Goal: Information Seeking & Learning: Learn about a topic

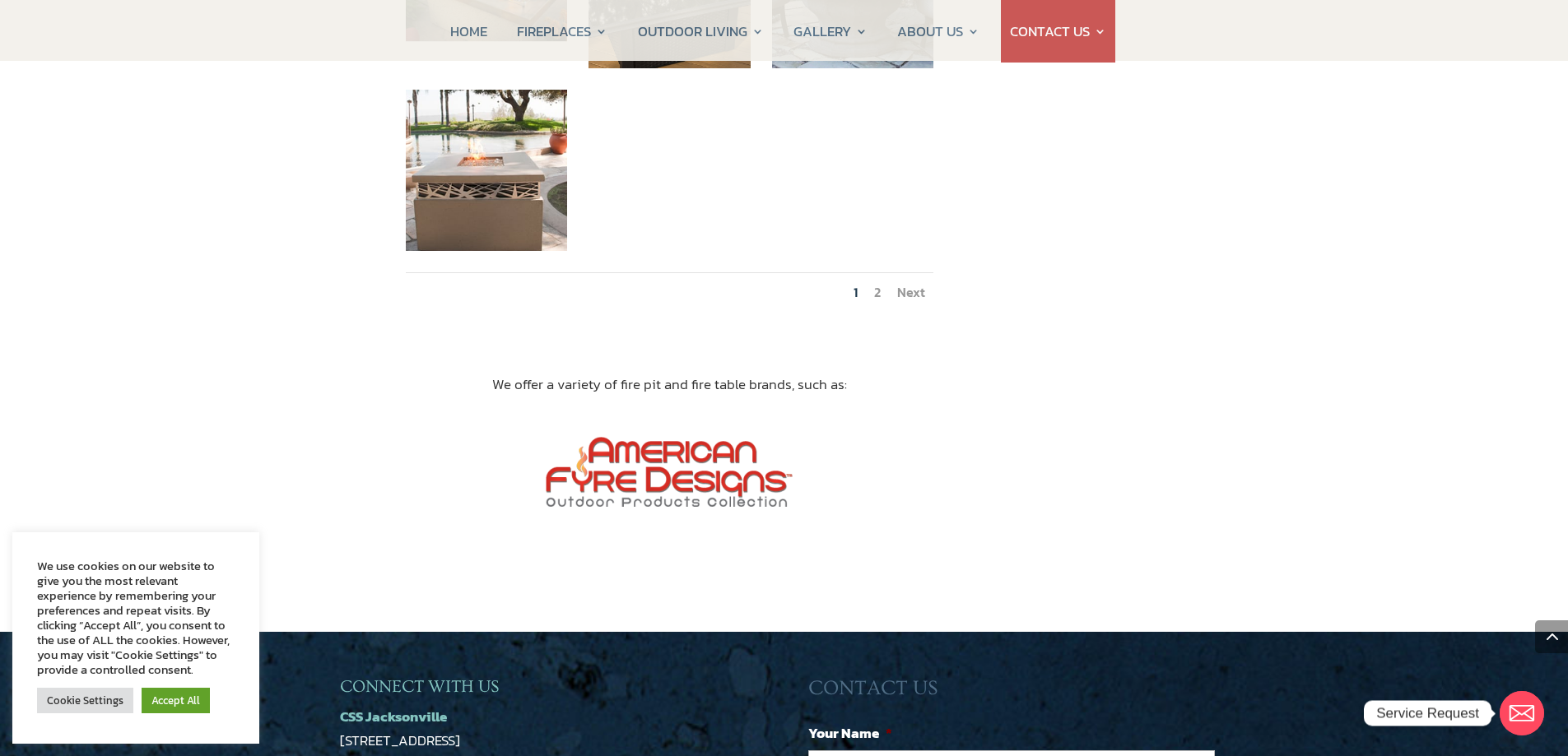
scroll to position [2058, 0]
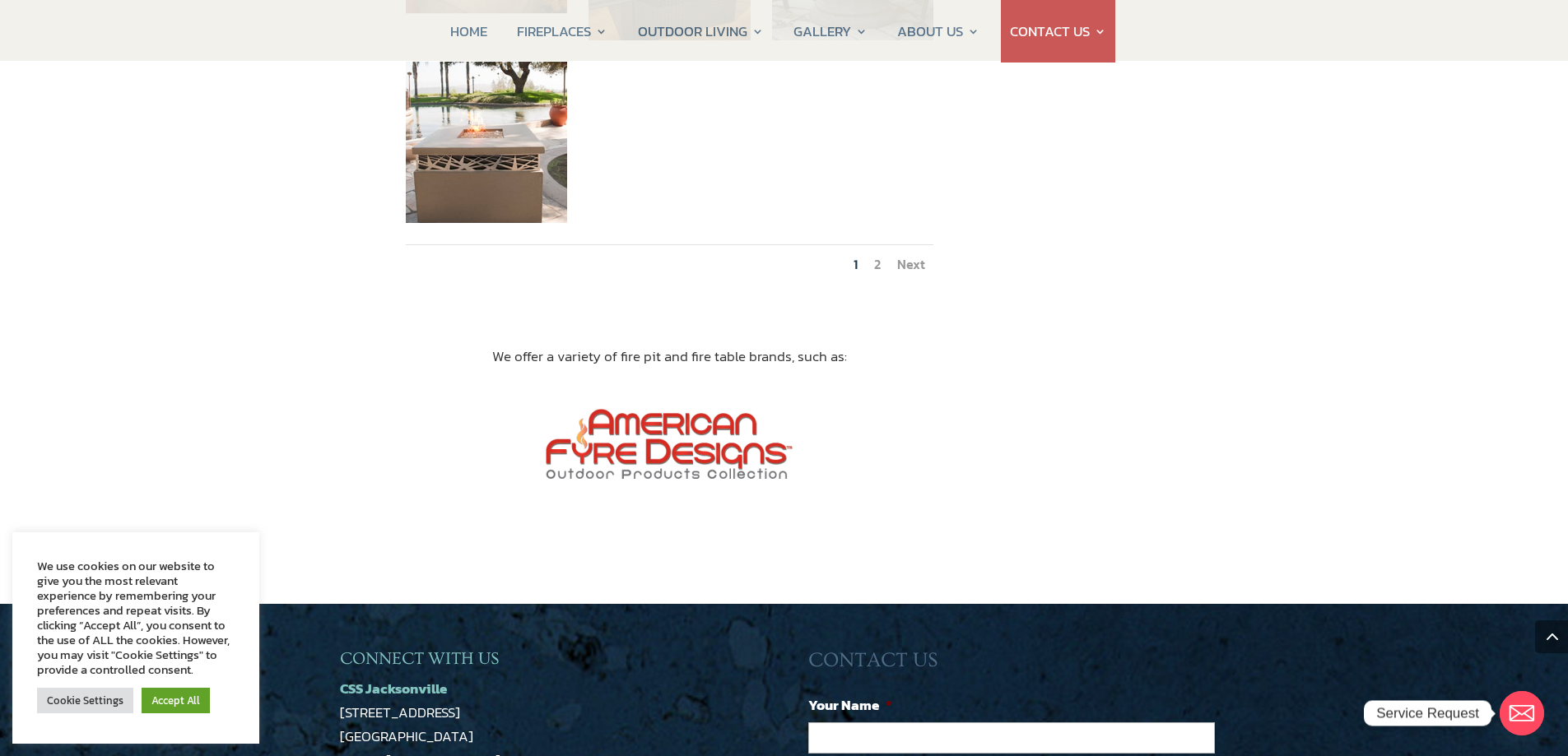
click at [913, 254] on link "Next" at bounding box center [910, 264] width 28 height 20
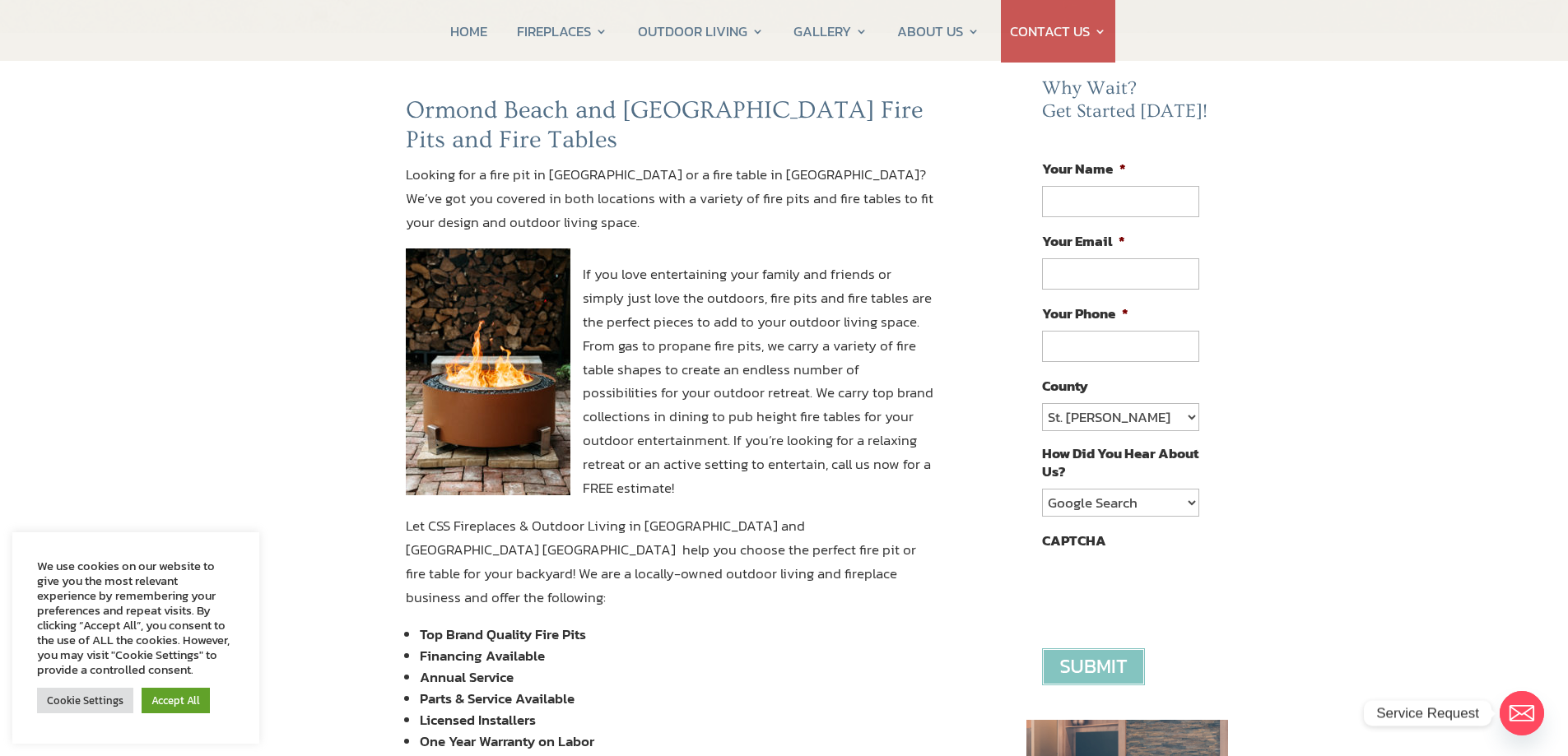
scroll to position [0, 0]
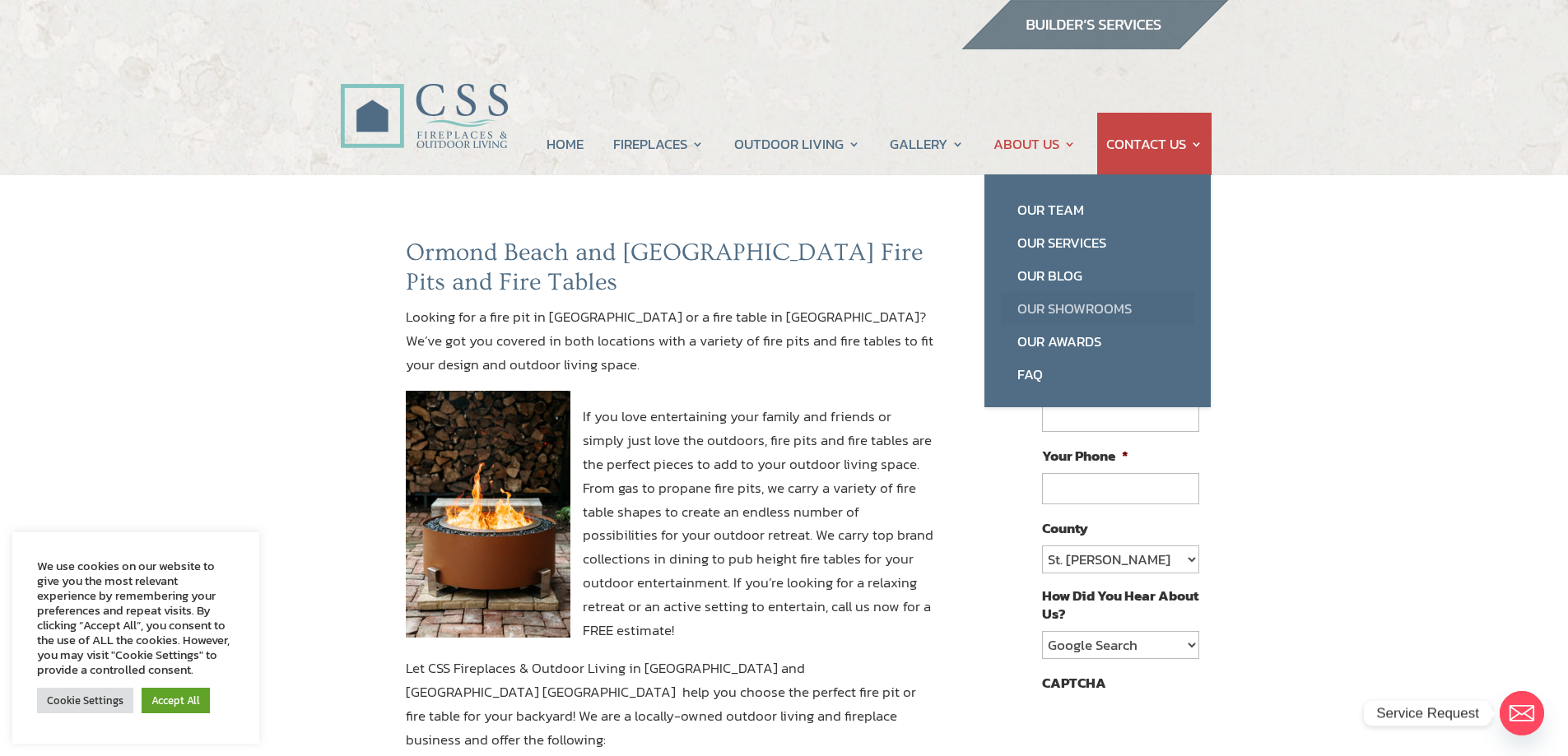
click at [1064, 307] on link "Our Showrooms" at bounding box center [1098, 308] width 194 height 33
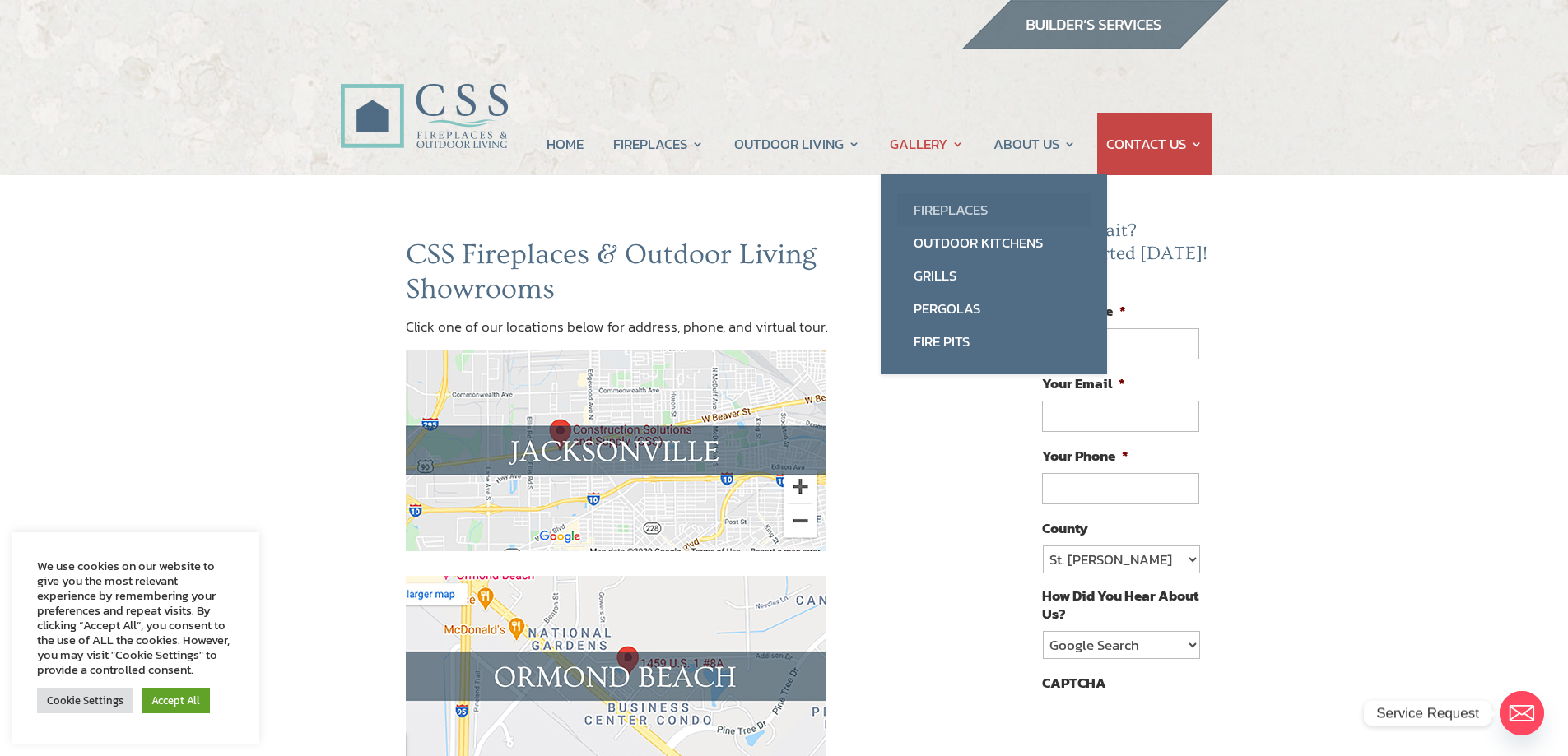
click at [921, 209] on link "Fireplaces" at bounding box center [994, 210] width 194 height 33
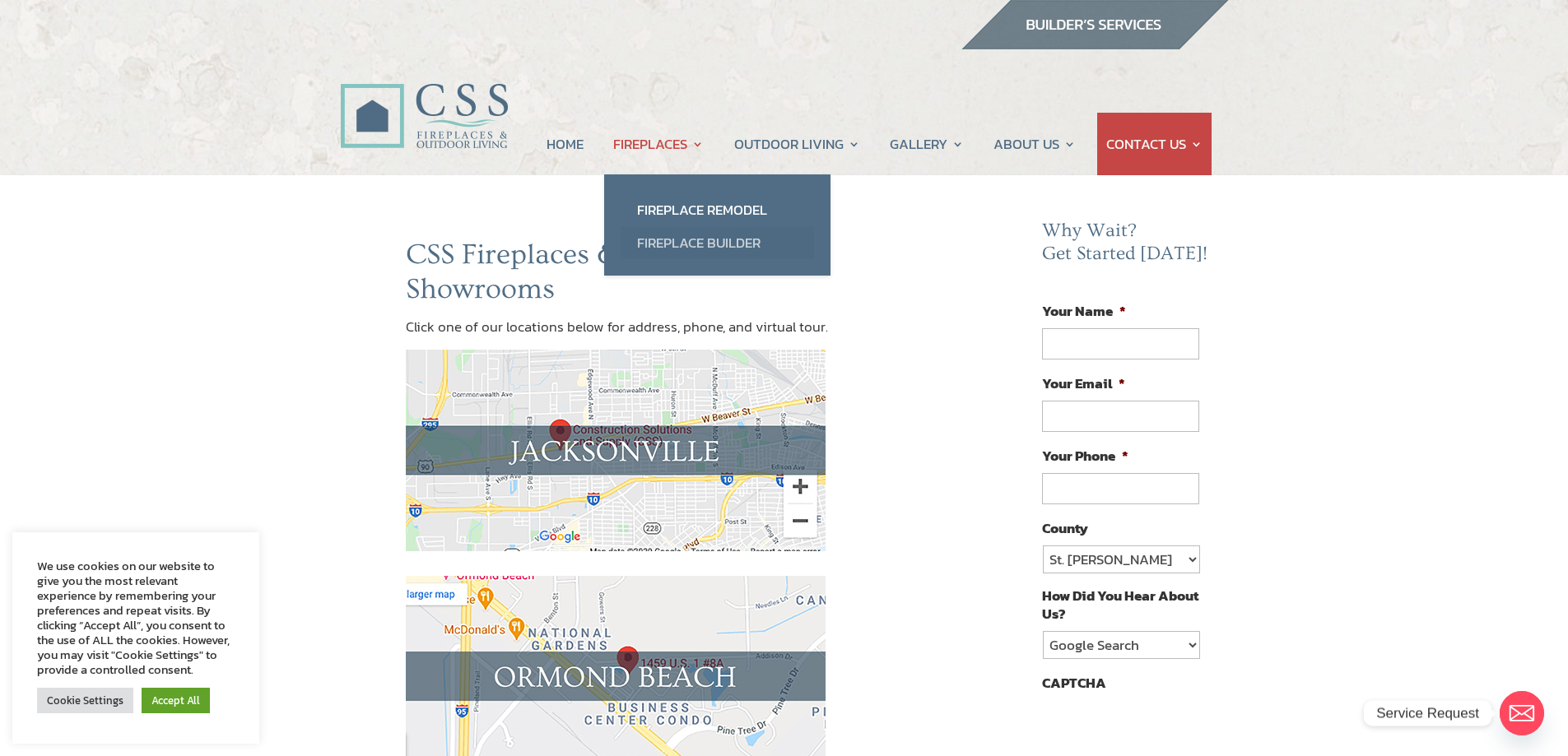
click at [676, 241] on link "Fireplace Builder" at bounding box center [718, 243] width 194 height 33
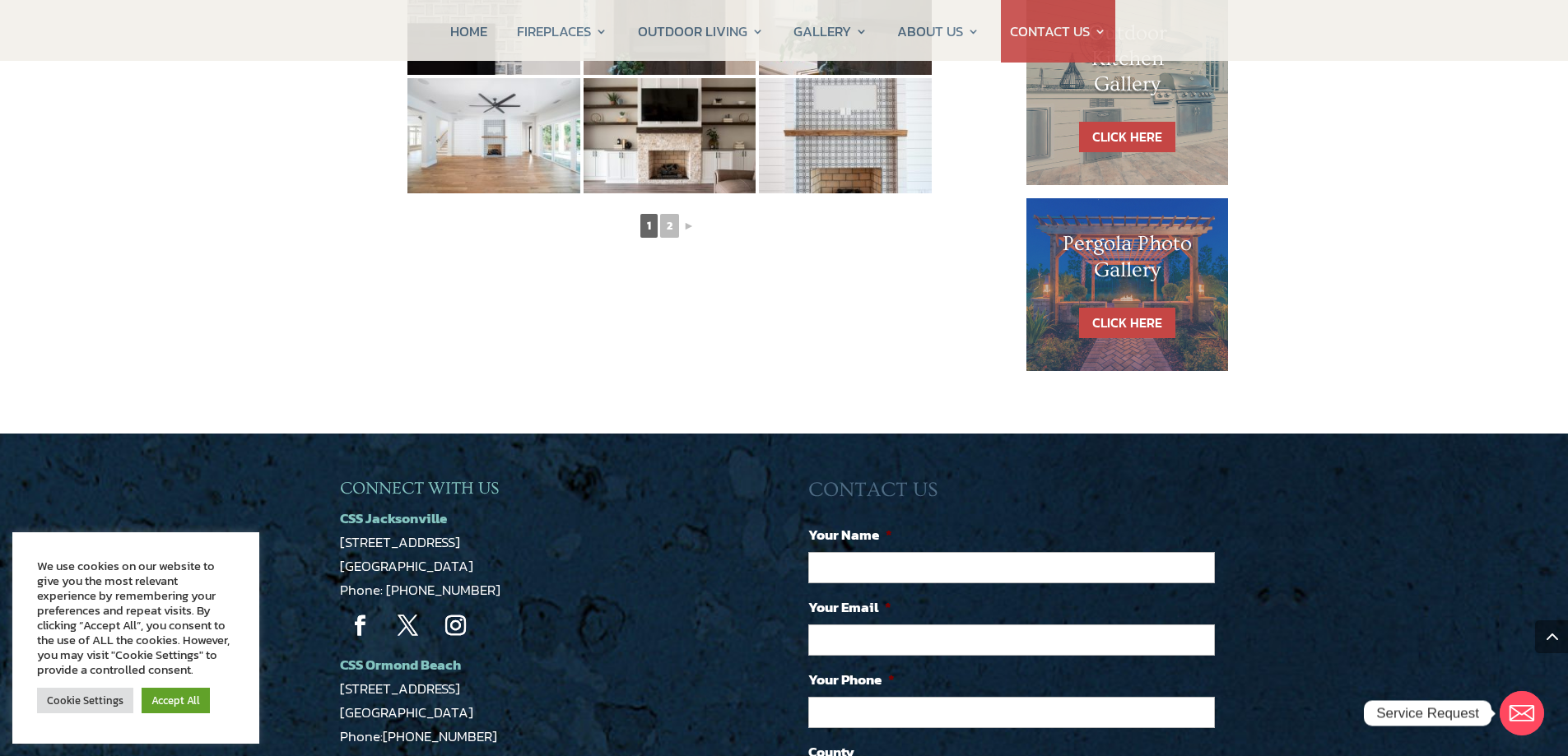
scroll to position [1070, 0]
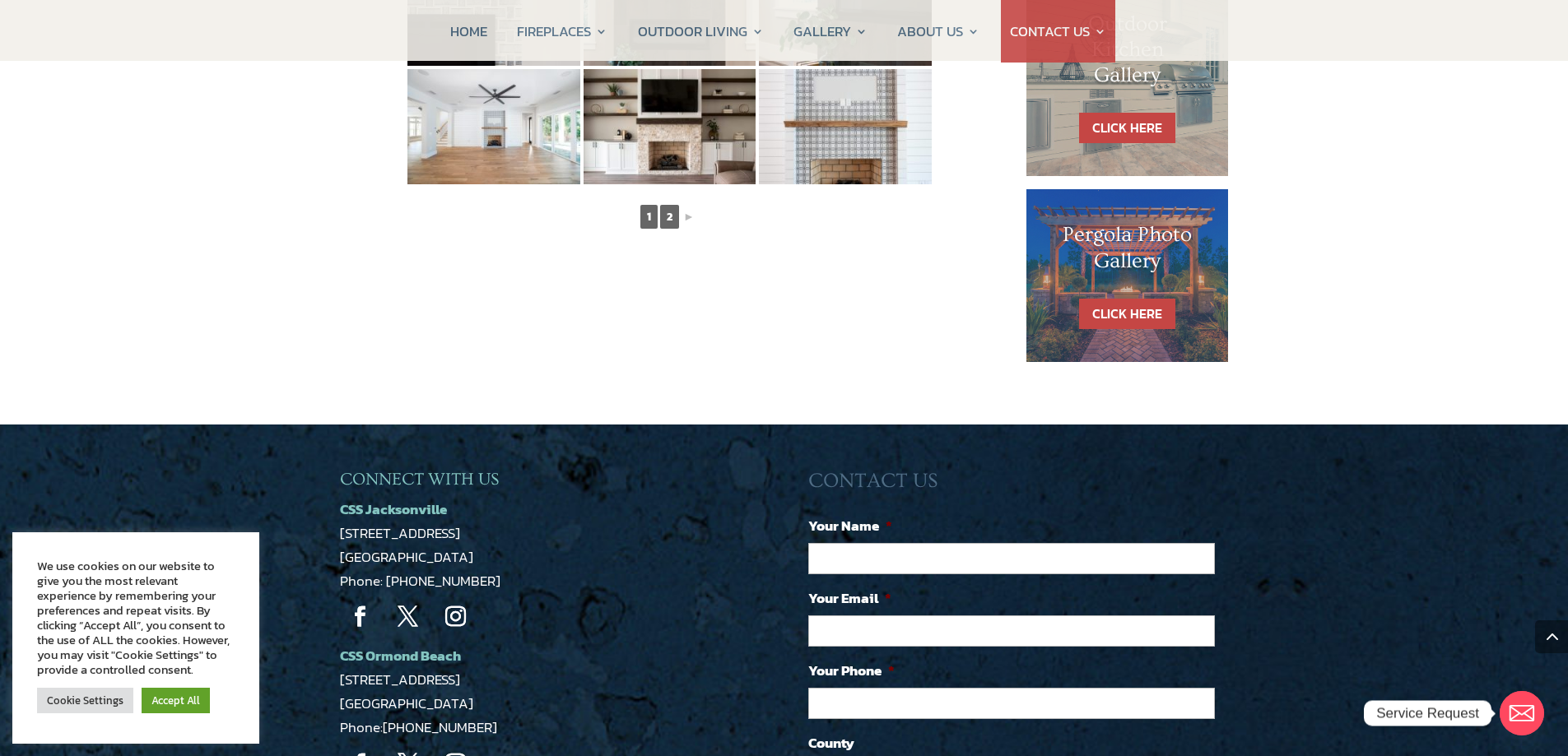
click at [668, 222] on link "2" at bounding box center [669, 217] width 19 height 24
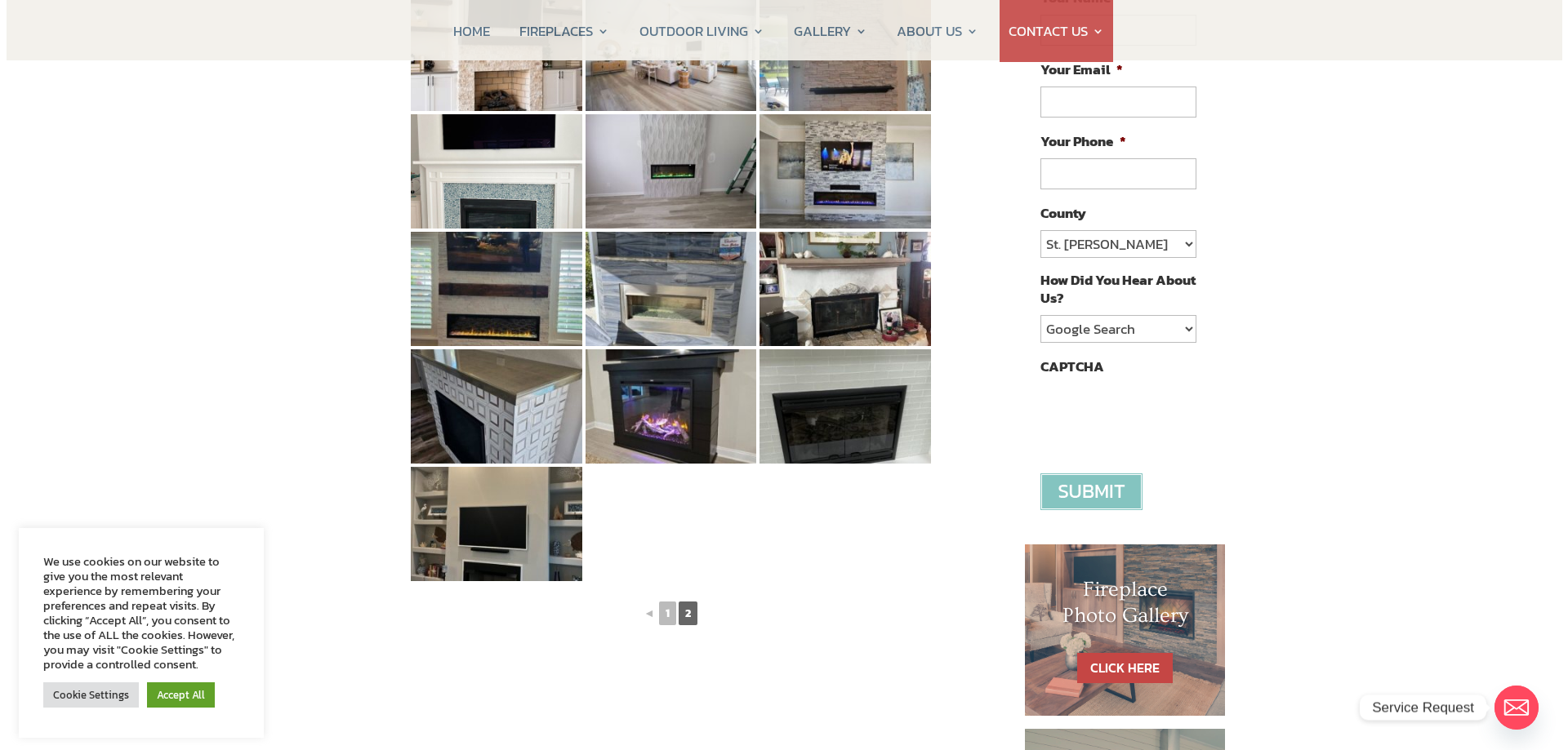
scroll to position [82, 0]
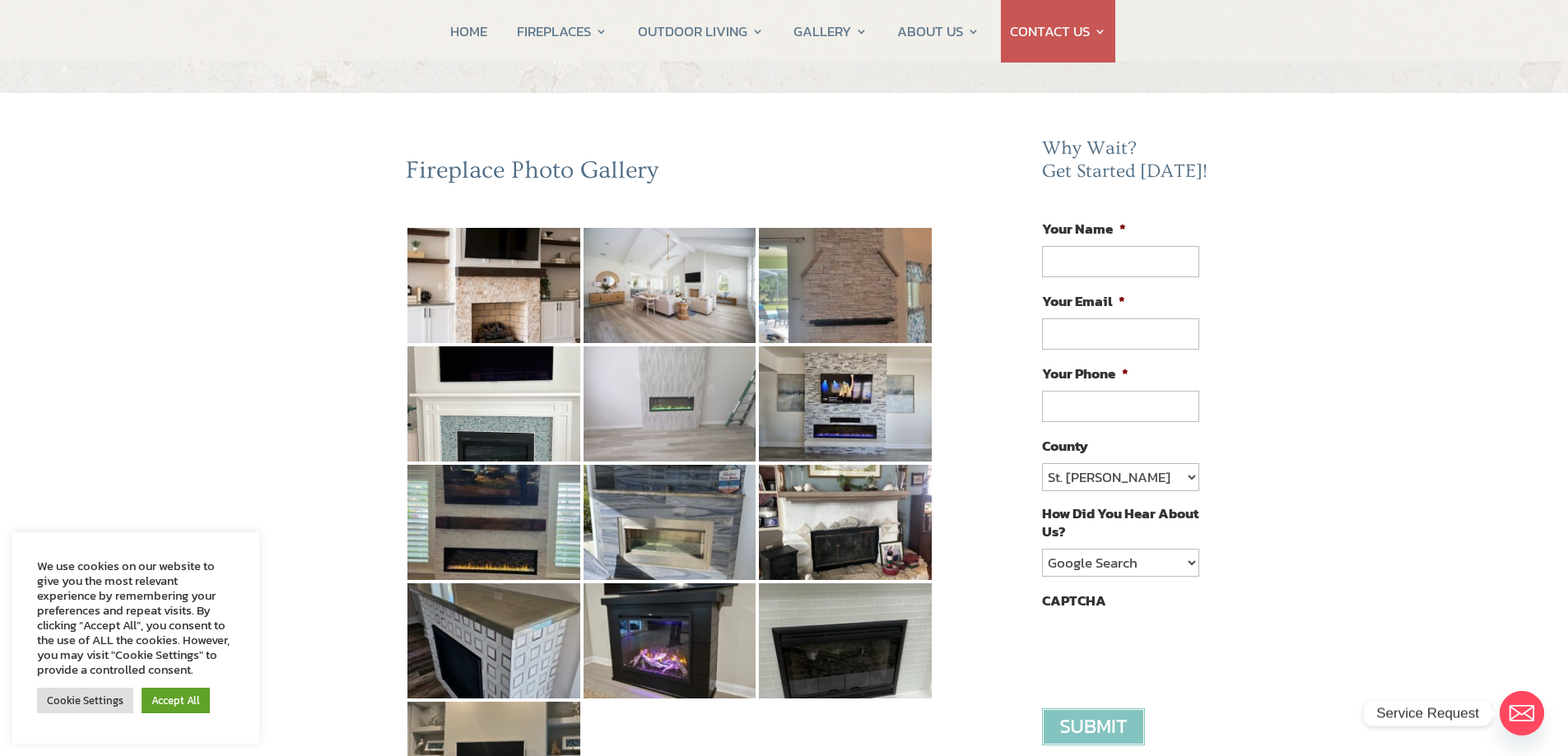
click at [706, 371] on img at bounding box center [669, 404] width 173 height 116
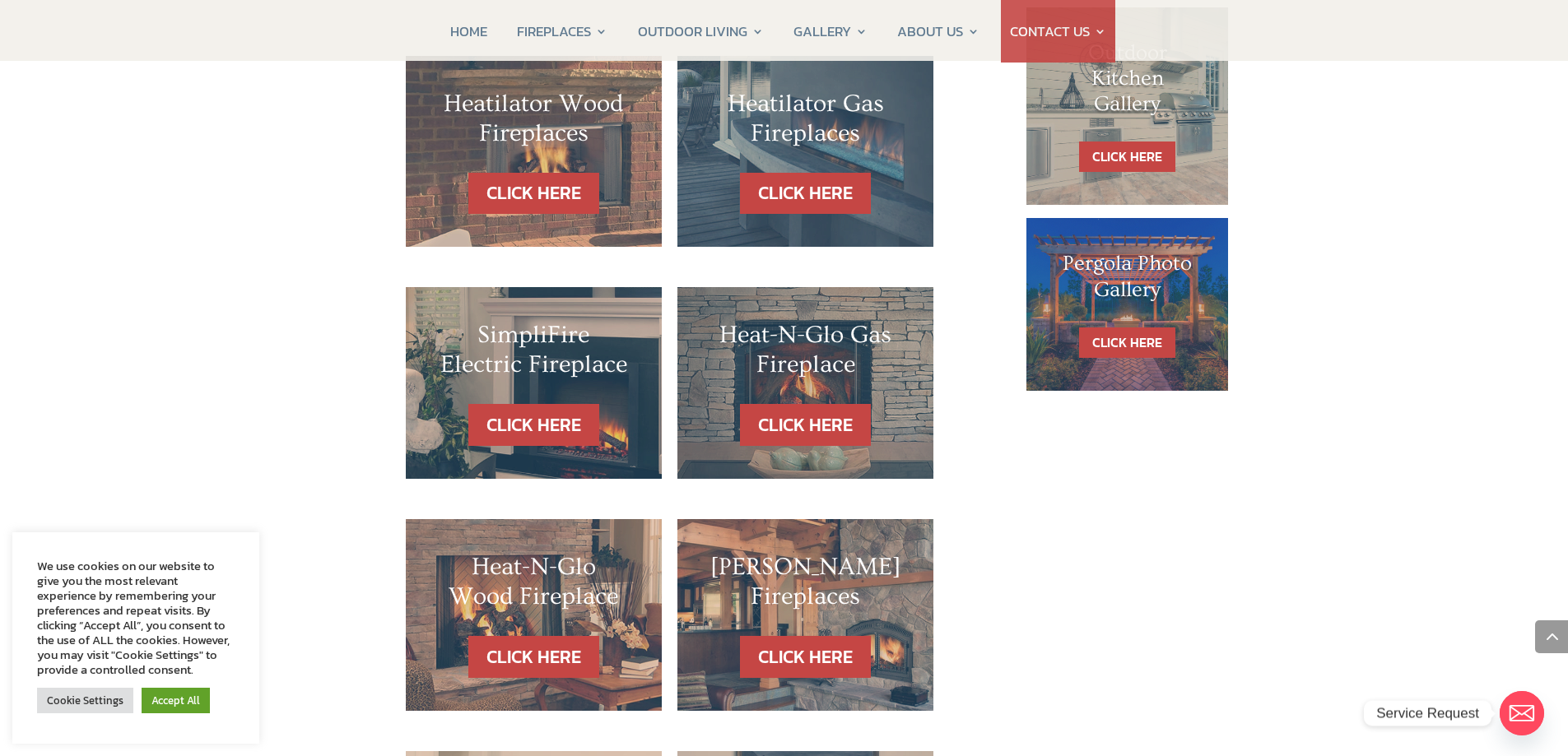
scroll to position [1070, 0]
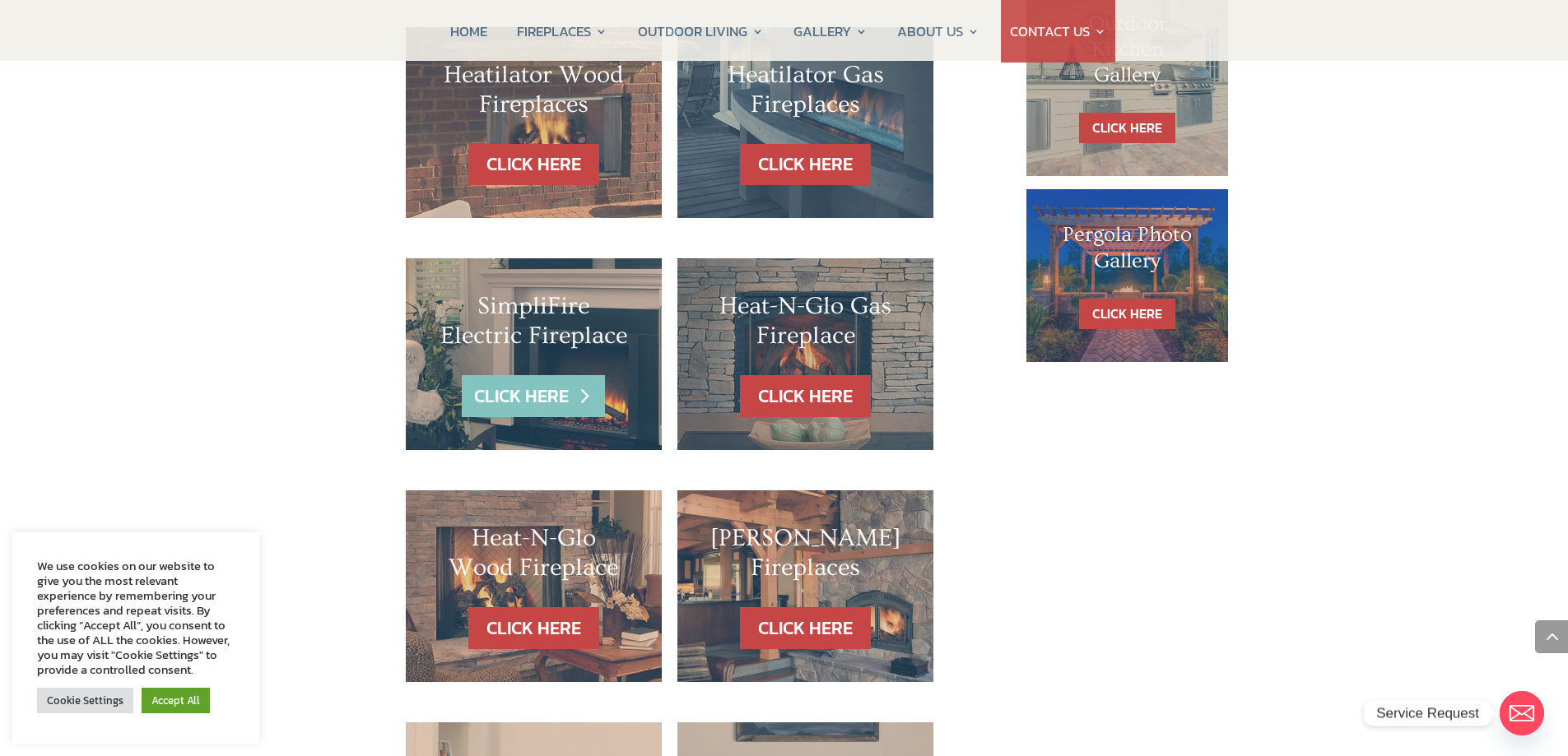
click at [525, 375] on link "CLICK HERE" at bounding box center [533, 396] width 143 height 42
